Goal: Task Accomplishment & Management: Manage account settings

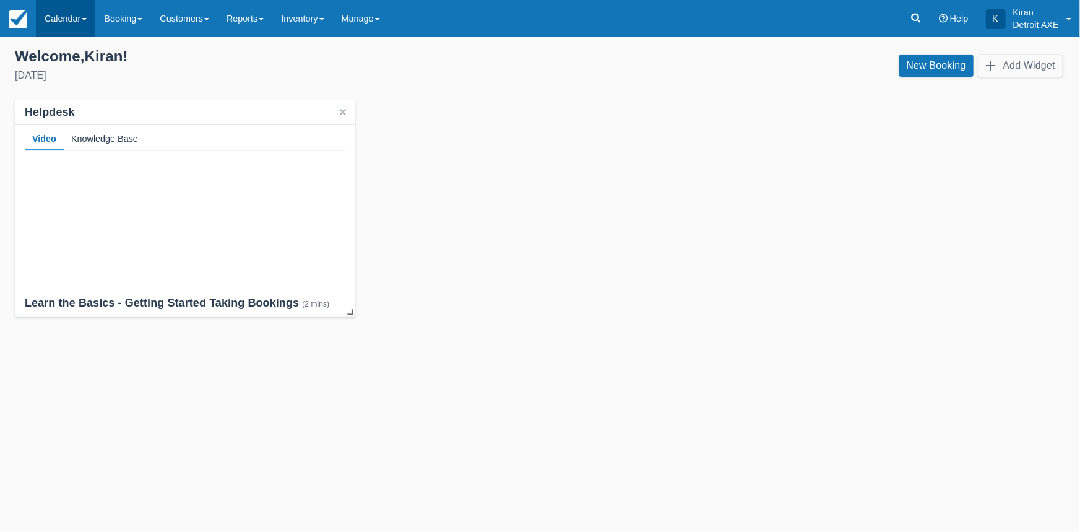
click at [72, 15] on link "Calendar" at bounding box center [65, 18] width 59 height 37
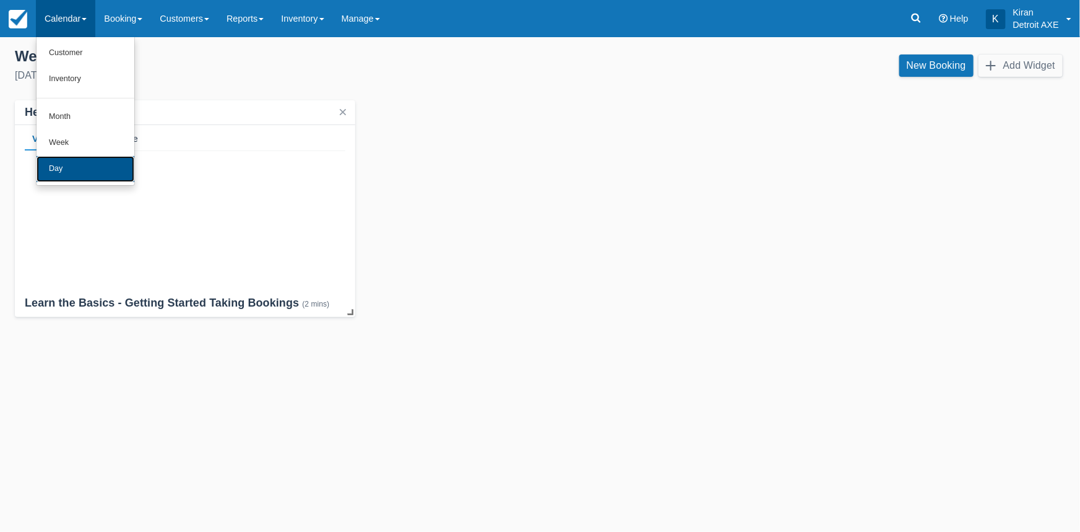
click at [56, 168] on link "Day" at bounding box center [86, 169] width 98 height 26
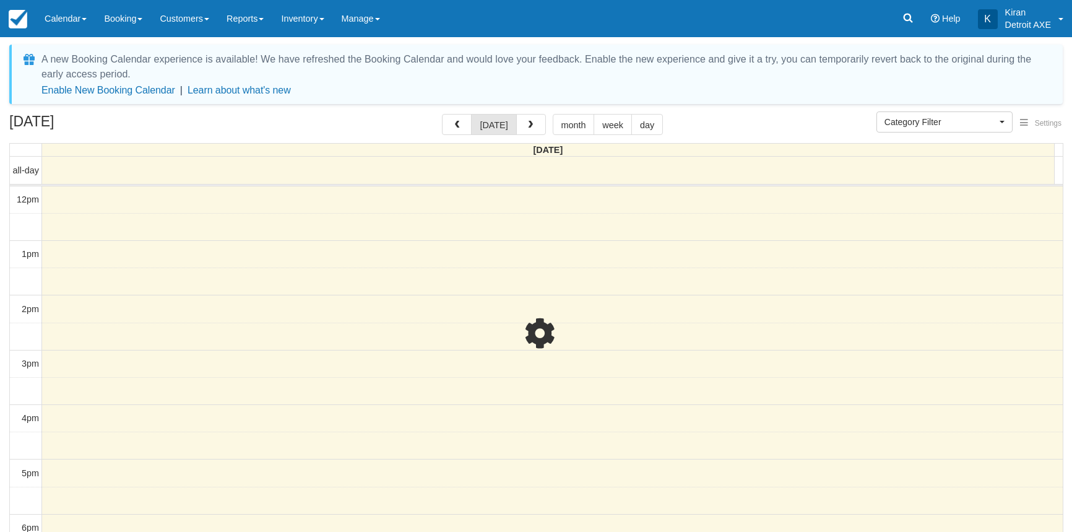
select select
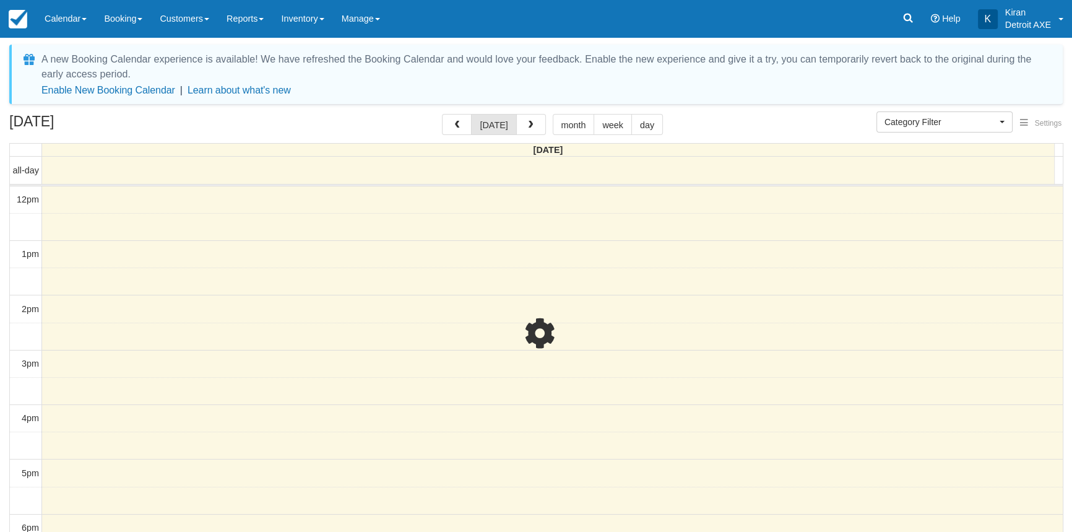
scroll to position [165, 0]
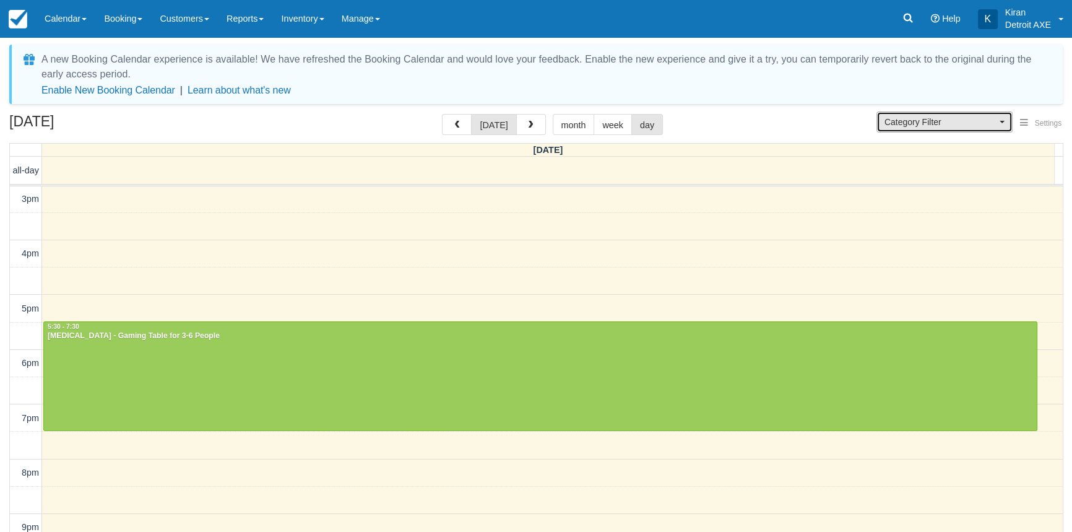
click at [1000, 122] on span "button" at bounding box center [1001, 122] width 5 height 2
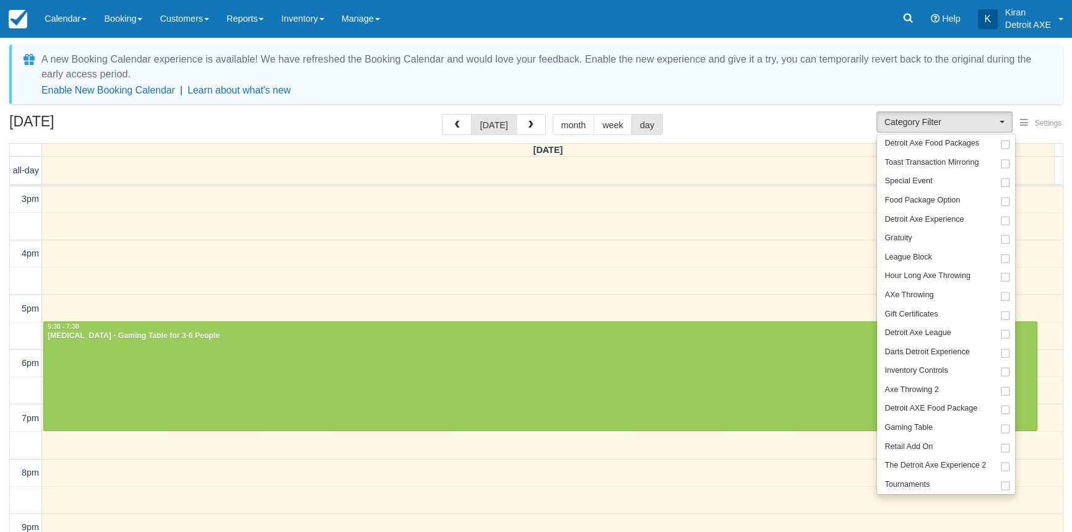
click at [338, 112] on div "A new Booking Calendar experience is available! We have refreshed the Booking C…" at bounding box center [535, 322] width 1053 height 554
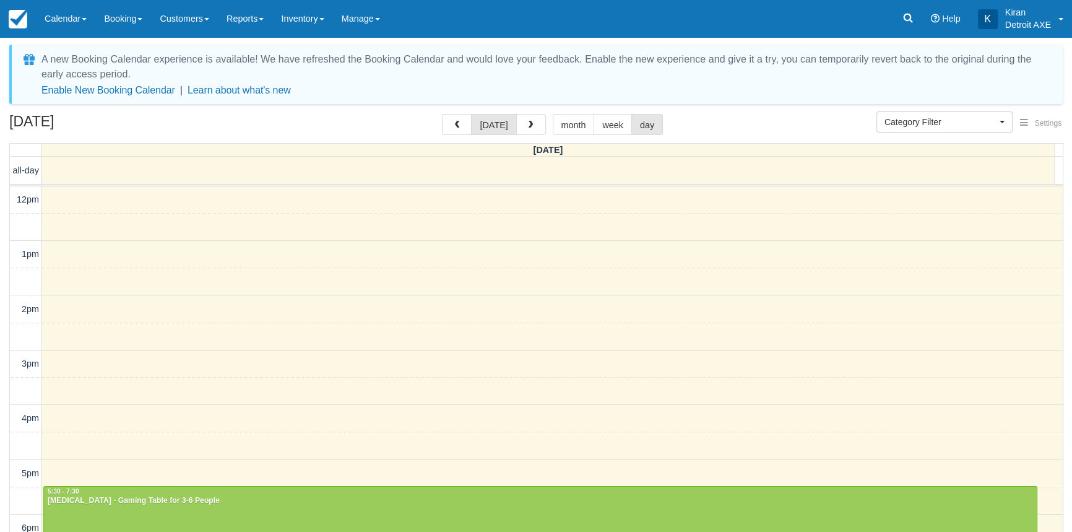
scroll to position [218, 0]
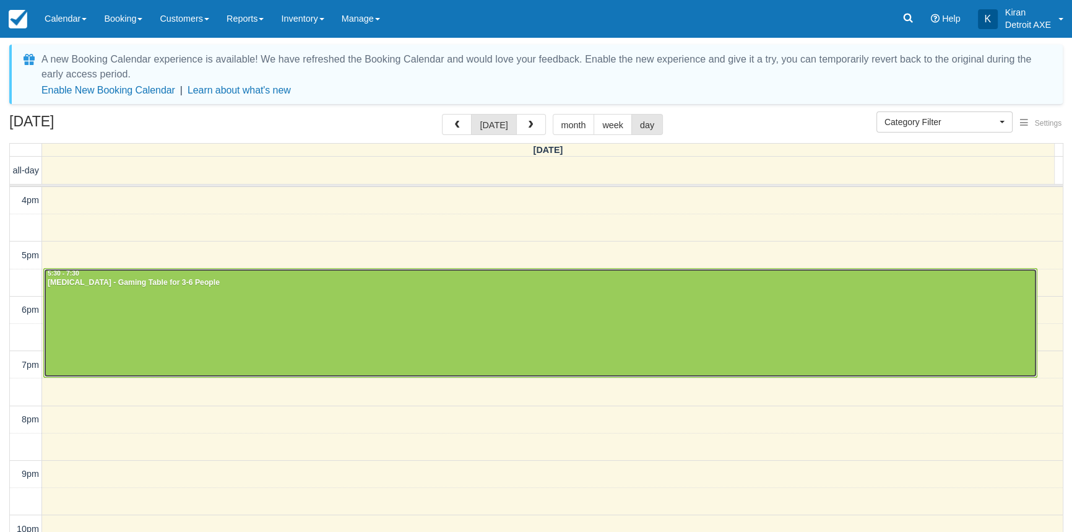
click at [384, 295] on div at bounding box center [540, 323] width 993 height 108
click at [384, 296] on div at bounding box center [540, 323] width 993 height 108
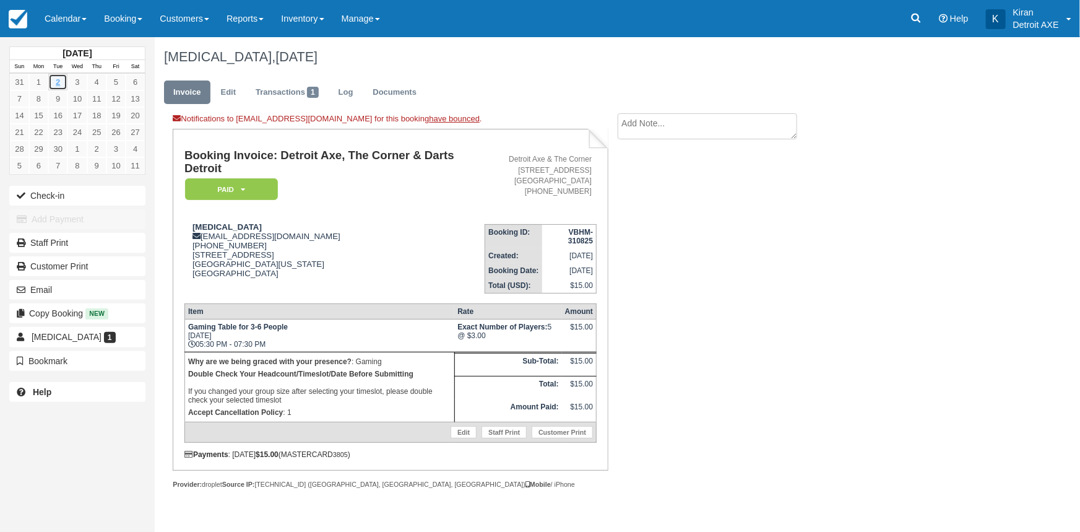
click at [59, 80] on link "2" at bounding box center [57, 82] width 19 height 17
click at [86, 17] on link "Calendar" at bounding box center [65, 18] width 59 height 37
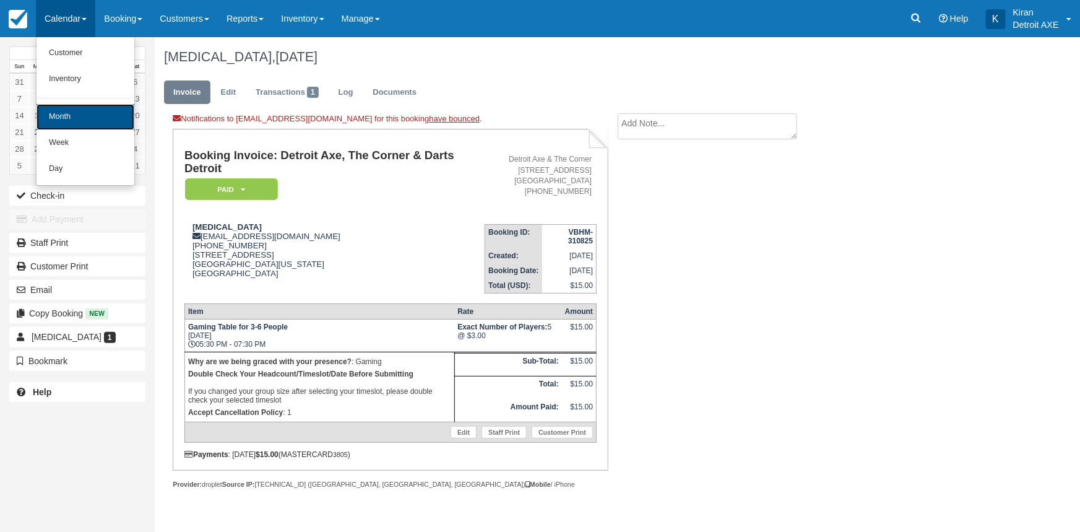
click at [62, 118] on link "Month" at bounding box center [86, 117] width 98 height 26
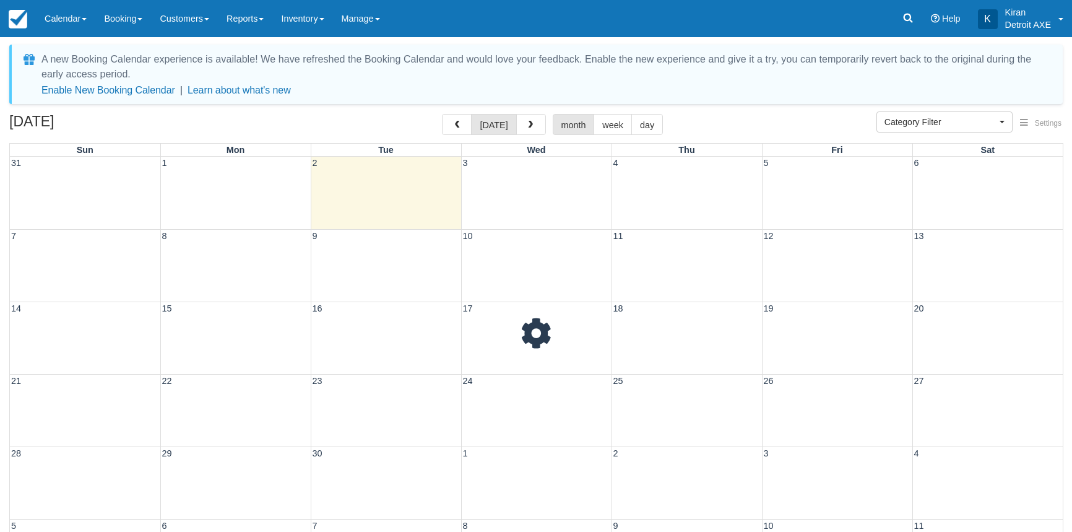
select select
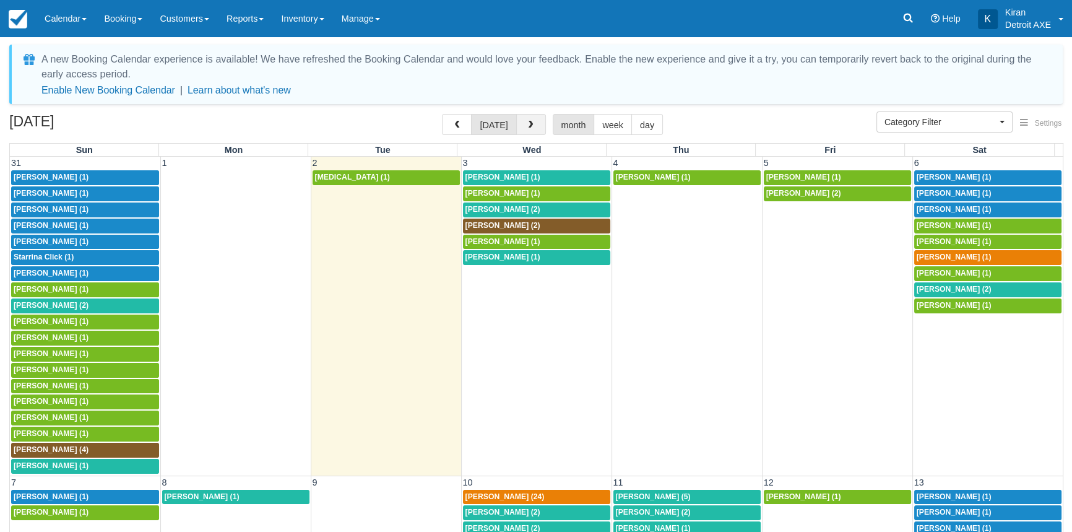
click at [531, 124] on span "button" at bounding box center [530, 125] width 9 height 9
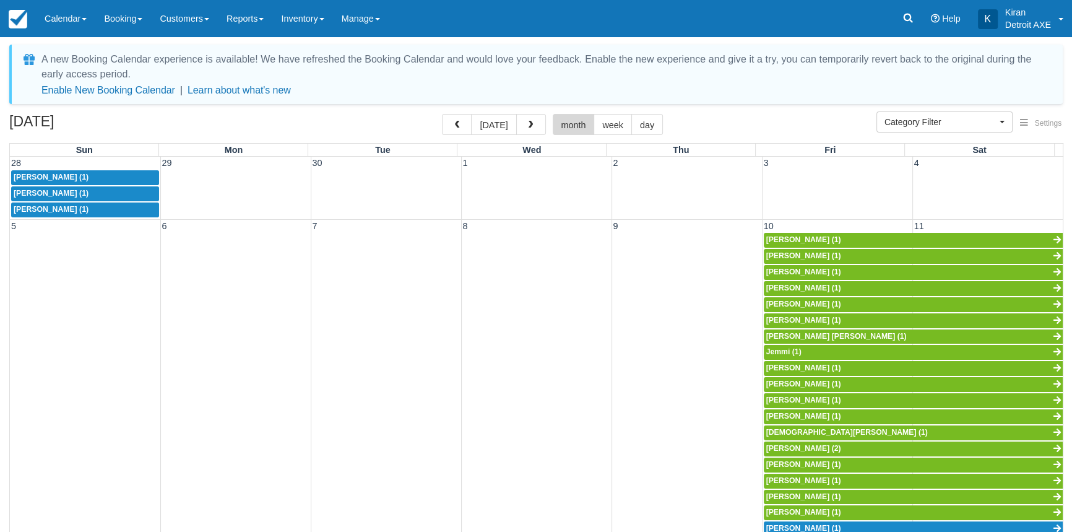
click at [569, 122] on button "month" at bounding box center [574, 124] width 42 height 21
click at [494, 125] on button "[DATE]" at bounding box center [493, 124] width 45 height 21
